Goal: Transaction & Acquisition: Purchase product/service

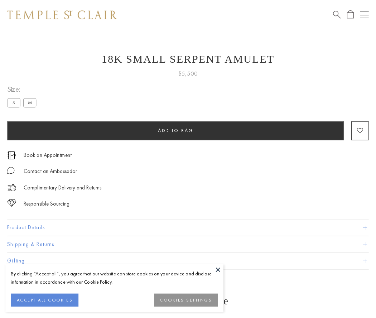
scroll to position [29, 0]
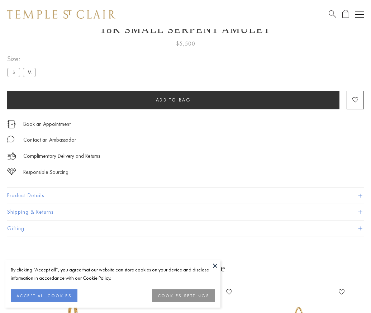
click at [173, 100] on span "Add to bag" at bounding box center [173, 100] width 35 height 6
